Goal: Transaction & Acquisition: Purchase product/service

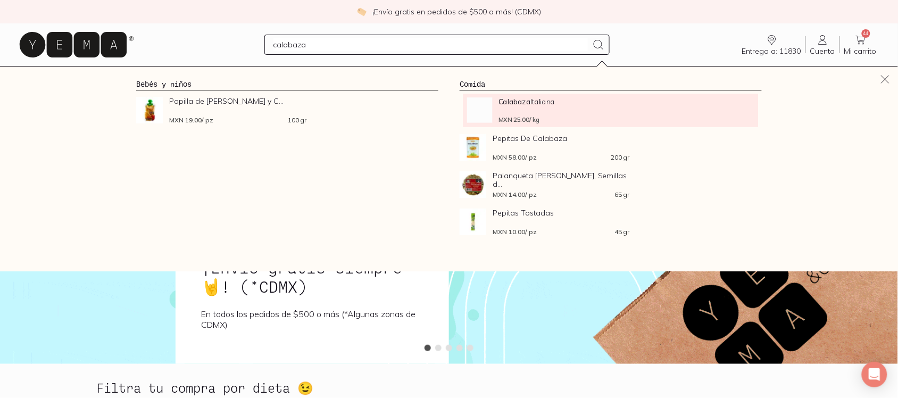
type input "calabaza"
click at [539, 93] on ul "Calabaza Italiana MXN 25.00 / kg Pepitas De Calabaza MXN 58.00 / pz 200 gr Pala…" at bounding box center [611, 166] width 311 height 147
click at [539, 95] on li "Calabaza Italiana MXN 25.00 / kg" at bounding box center [611, 111] width 295 height 34
click at [543, 116] on div "Calabaza Italiana MXN 25.00 / kg" at bounding box center [564, 110] width 130 height 26
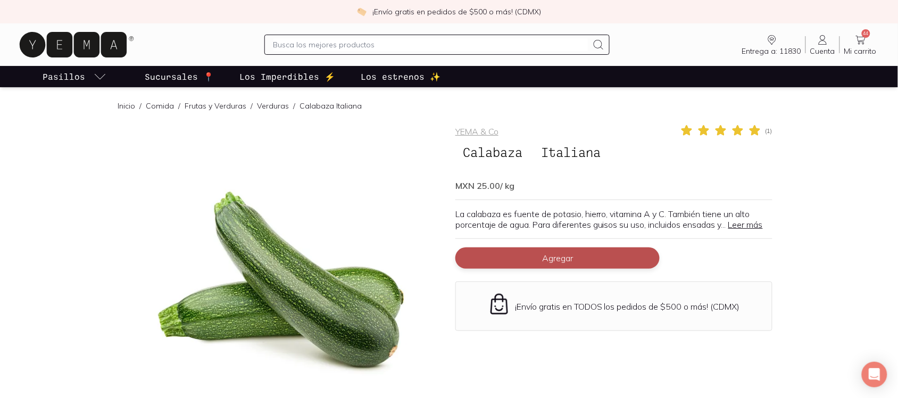
click at [636, 263] on button "Agregar" at bounding box center [558, 258] width 204 height 21
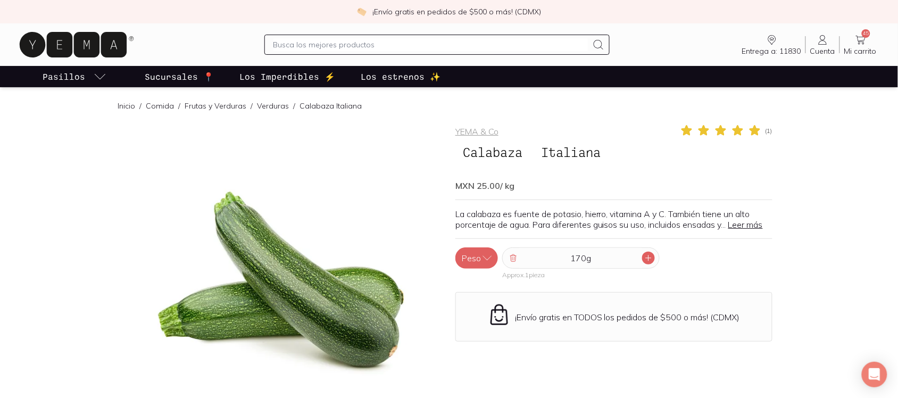
click at [650, 259] on icon at bounding box center [648, 257] width 5 height 5
click at [649, 259] on icon at bounding box center [648, 257] width 5 height 5
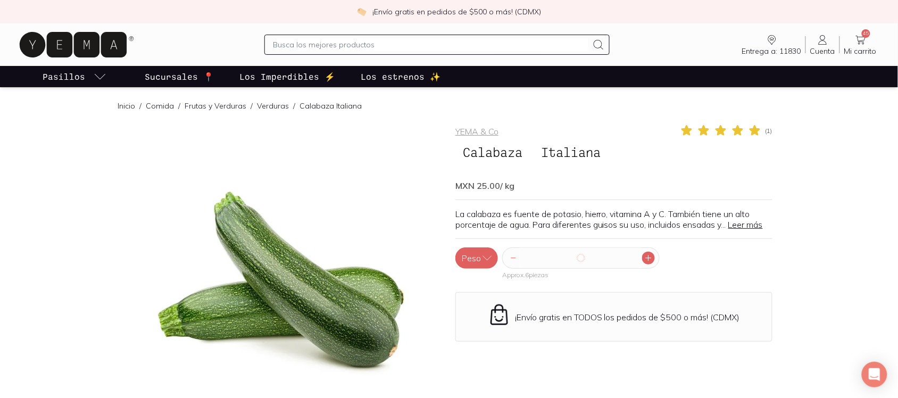
click at [649, 259] on icon at bounding box center [648, 257] width 5 height 5
click at [650, 257] on icon at bounding box center [649, 258] width 9 height 9
click at [651, 257] on icon at bounding box center [649, 258] width 9 height 9
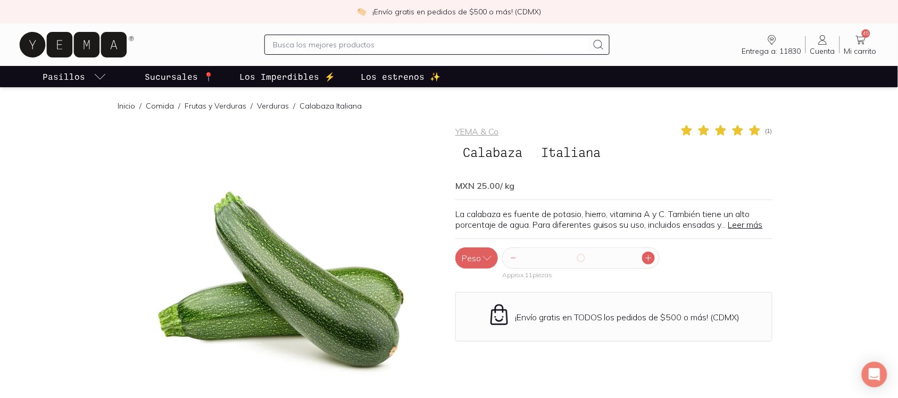
click at [652, 257] on icon at bounding box center [649, 258] width 9 height 9
click at [652, 255] on icon at bounding box center [649, 258] width 9 height 9
click at [652, 254] on icon at bounding box center [649, 258] width 9 height 9
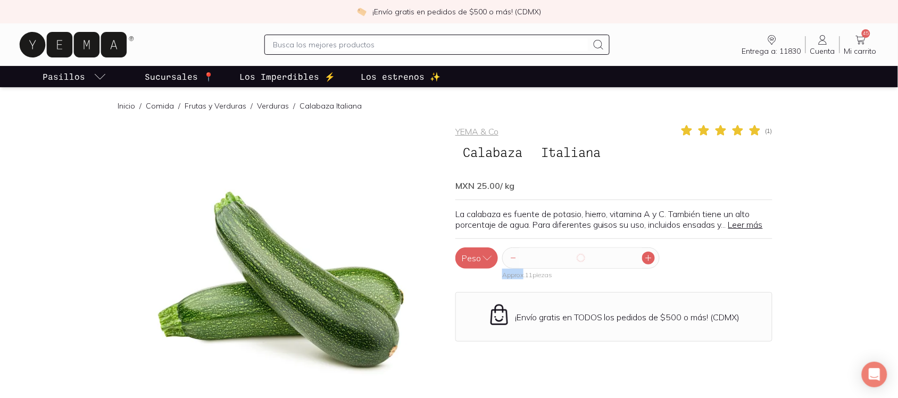
click at [652, 254] on icon at bounding box center [649, 258] width 9 height 9
click at [653, 254] on icon at bounding box center [649, 258] width 9 height 9
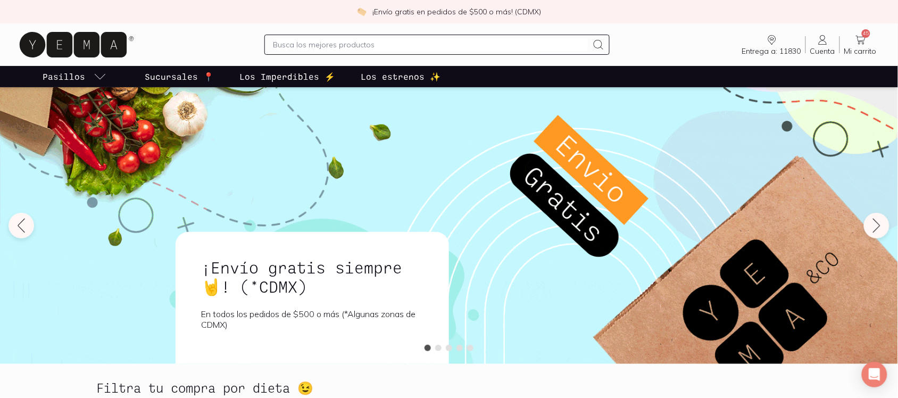
click at [456, 36] on div at bounding box center [438, 45] width 346 height 20
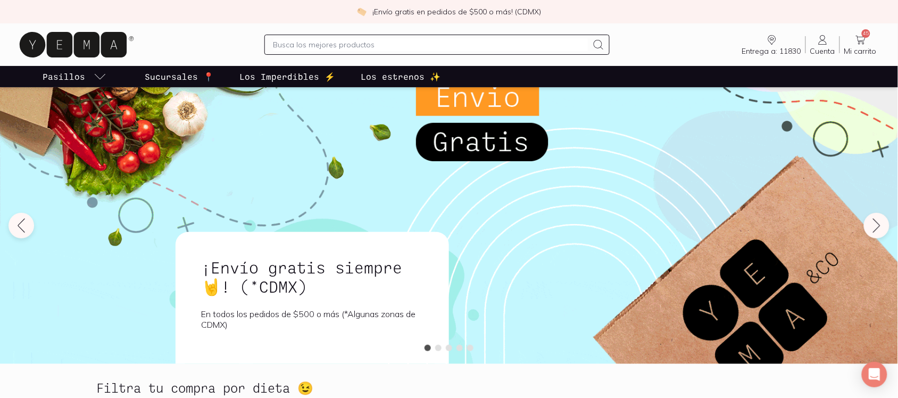
click at [459, 39] on input "text" at bounding box center [431, 44] width 315 height 13
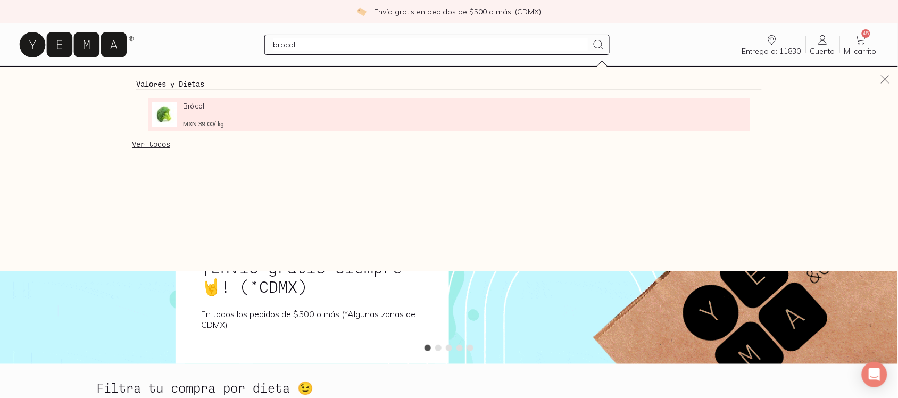
type input "brocoli"
click at [233, 116] on div "Brócoli MXN 39.00 / kg" at bounding box center [248, 115] width 130 height 26
